Goal: Information Seeking & Learning: Learn about a topic

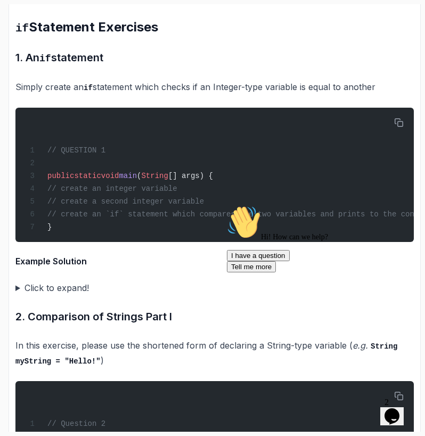
scroll to position [2066, 0]
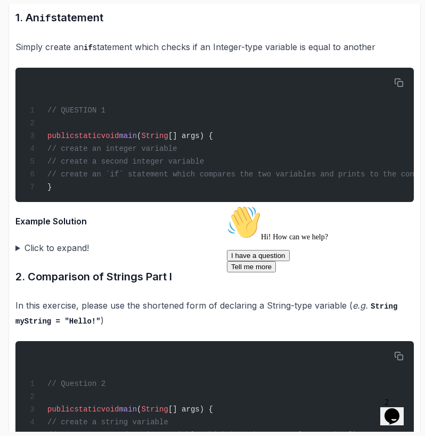
click at [51, 255] on summary "Click to expand!" at bounding box center [214, 247] width 398 height 15
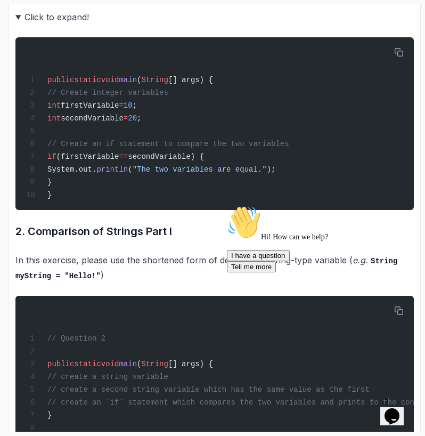
scroll to position [2297, 0]
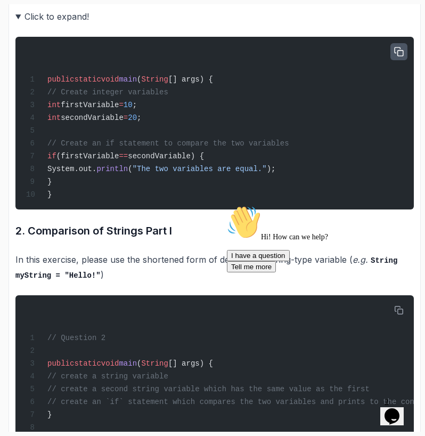
click at [395, 56] on icon "button" at bounding box center [399, 52] width 10 height 10
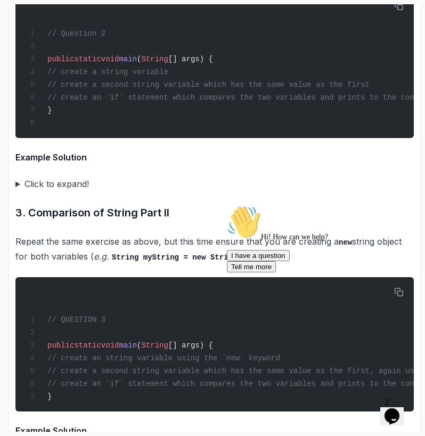
scroll to position [2604, 0]
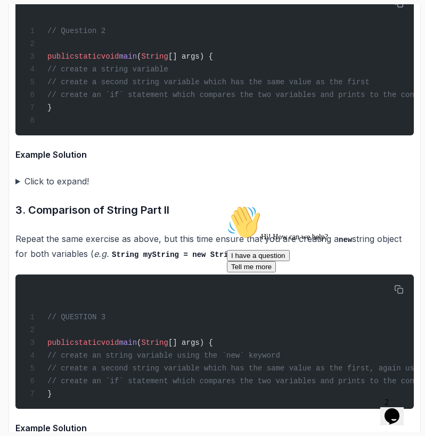
click at [78, 189] on summary "Click to expand!" at bounding box center [214, 181] width 398 height 15
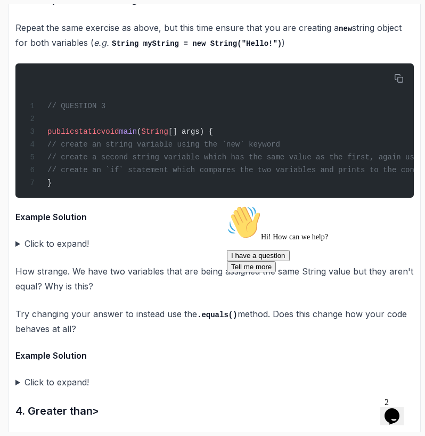
scroll to position [3003, 0]
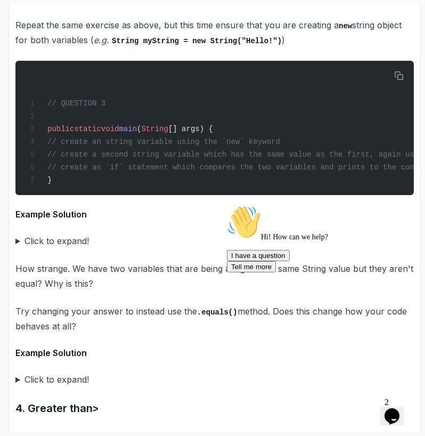
click at [227, 205] on icon "Chat attention grabber" at bounding box center [227, 205] width 0 height 0
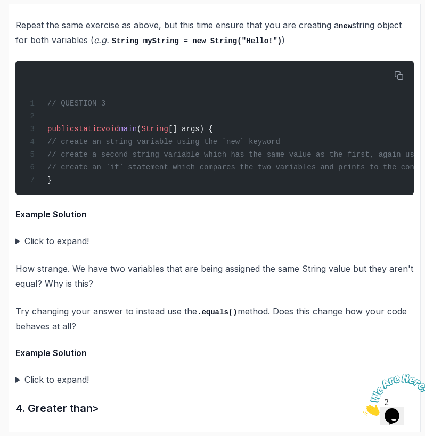
click at [80, 248] on summary "Click to expand!" at bounding box center [214, 240] width 398 height 15
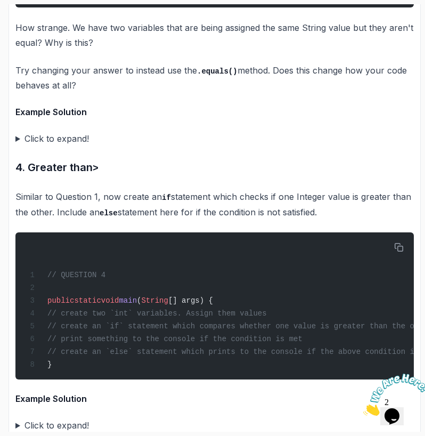
scroll to position [3434, 0]
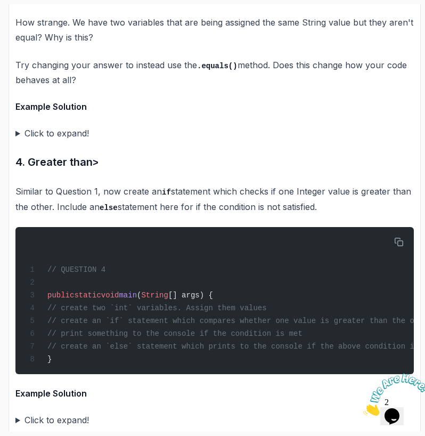
click at [73, 141] on summary "Click to expand!" at bounding box center [214, 133] width 398 height 15
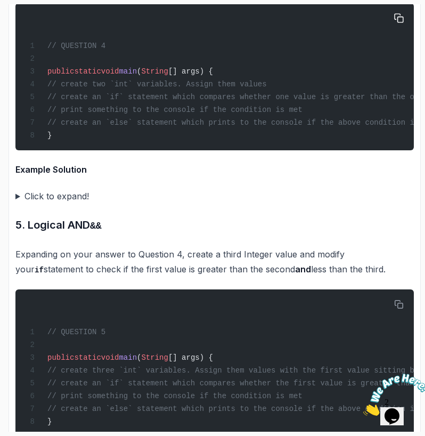
scroll to position [3842, 0]
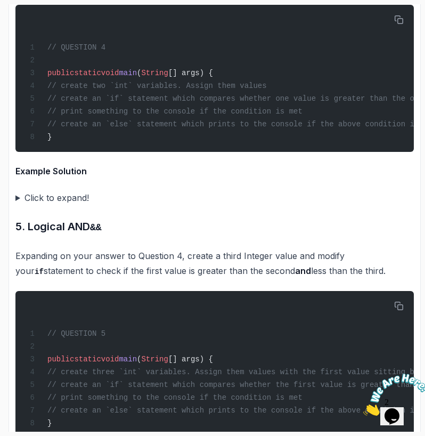
click at [59, 205] on summary "Click to expand!" at bounding box center [214, 197] width 398 height 15
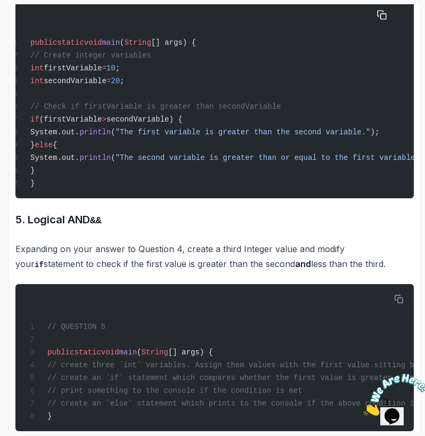
scroll to position [4061, 0]
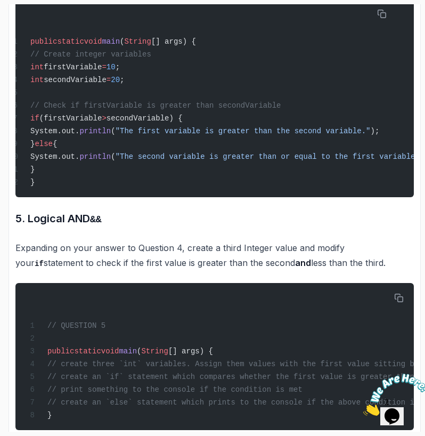
click at [363, 408] on icon "Close" at bounding box center [363, 412] width 0 height 9
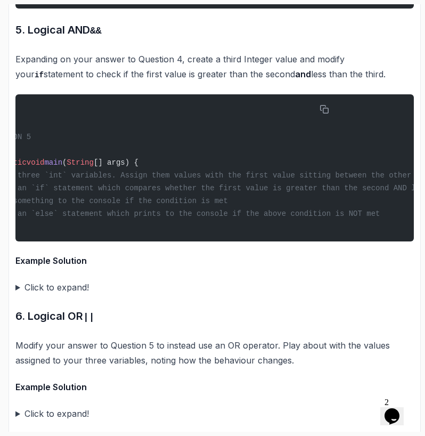
scroll to position [0, 72]
click at [79, 294] on summary "Click to expand!" at bounding box center [214, 287] width 398 height 15
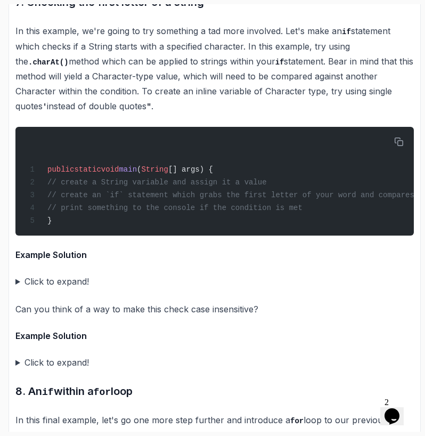
scroll to position [0, 0]
click at [73, 289] on summary "Click to expand!" at bounding box center [214, 281] width 398 height 15
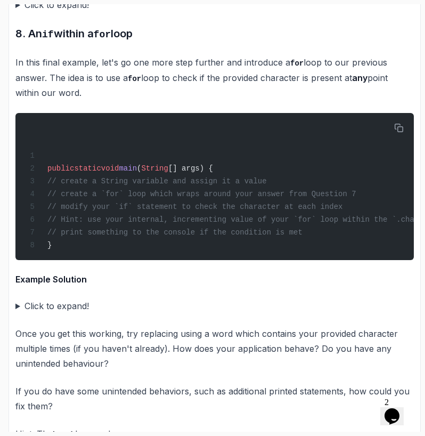
scroll to position [5508, 0]
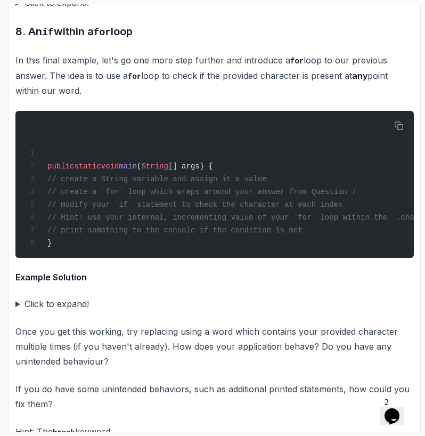
click at [71, 10] on summary "Click to expand!" at bounding box center [214, 2] width 398 height 15
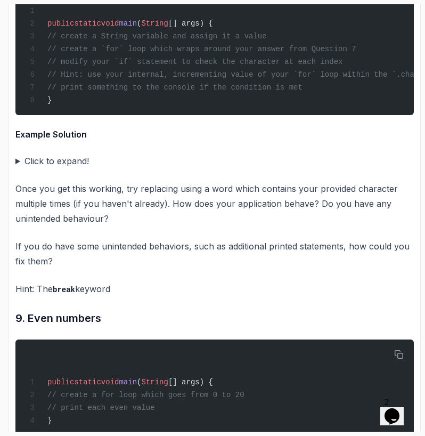
scroll to position [5936, 0]
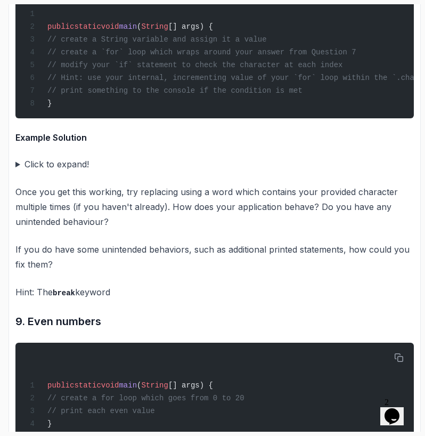
click at [61, 171] on summary "Click to expand!" at bounding box center [214, 164] width 398 height 15
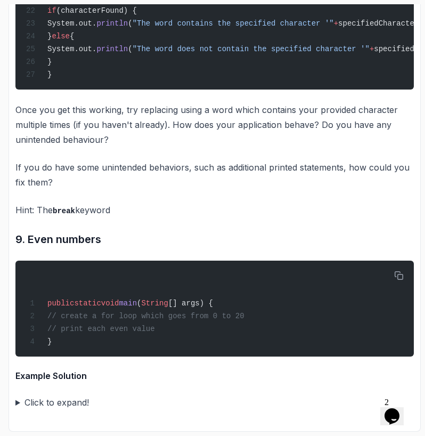
scroll to position [6535, 0]
click at [72, 400] on summary "Click to expand!" at bounding box center [214, 402] width 398 height 15
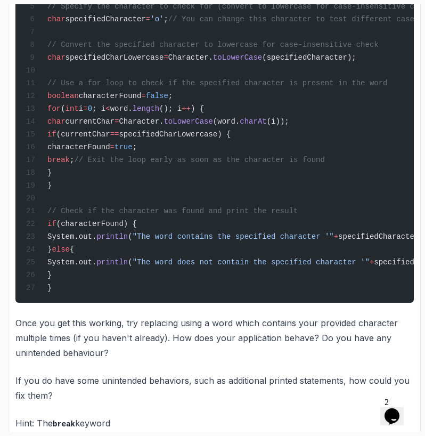
scroll to position [6206, 0]
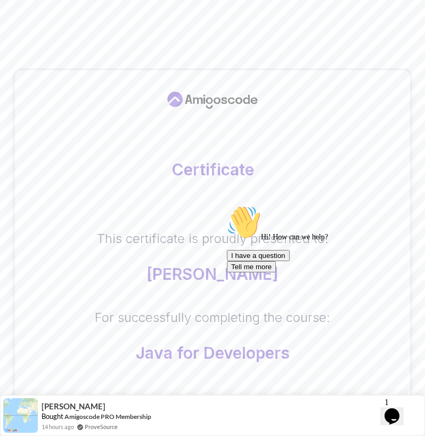
click at [399, 408] on icon "$i18n('chat', 'chat_widget')" at bounding box center [391, 416] width 15 height 16
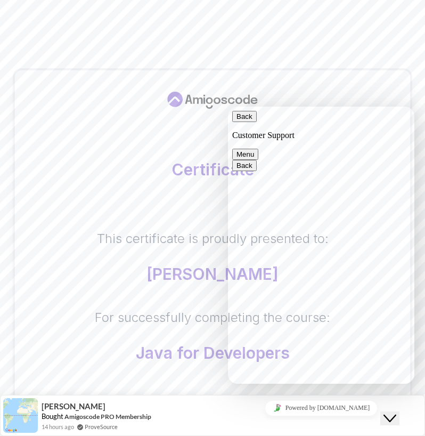
click at [363, 121] on div "Back Customer Support" at bounding box center [321, 125] width 178 height 29
click at [242, 122] on button "Back" at bounding box center [244, 116] width 24 height 11
click at [393, 412] on icon "Close Chat This icon closes the chat window." at bounding box center [389, 418] width 13 height 13
